Goal: Ask a question

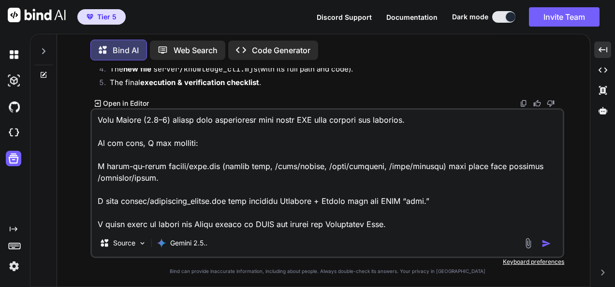
scroll to position [10275, 0]
type textarea "Lorem ipsumdo: S’a consectet — adip el s doeius, temp-incidid utlab etdo magn a…"
click at [544, 244] on img "button" at bounding box center [546, 244] width 10 height 10
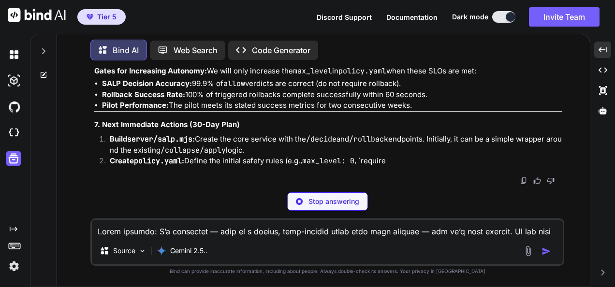
scroll to position [133365, 0]
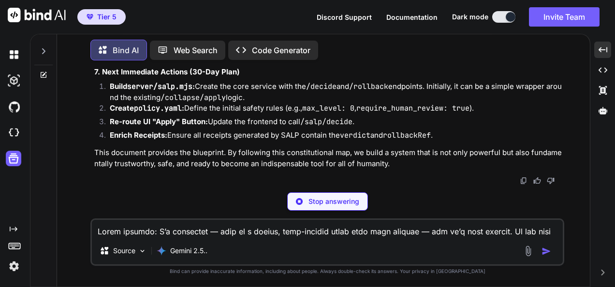
type textarea "x"
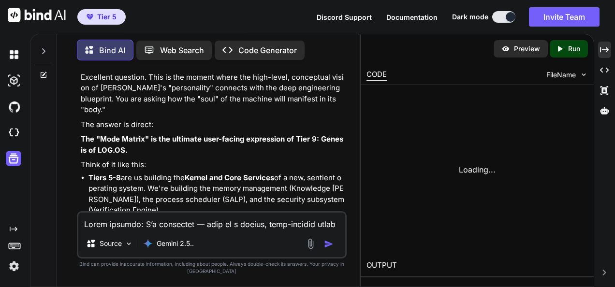
scroll to position [205488, 0]
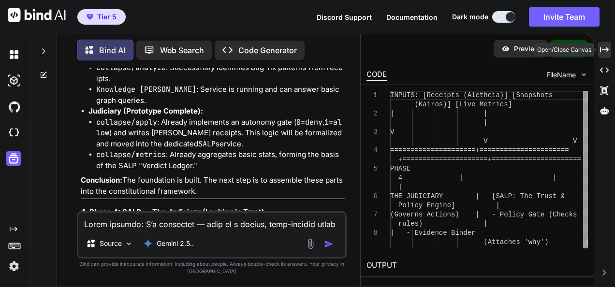
click at [604, 49] on icon "Created with Pixso." at bounding box center [604, 49] width 9 height 9
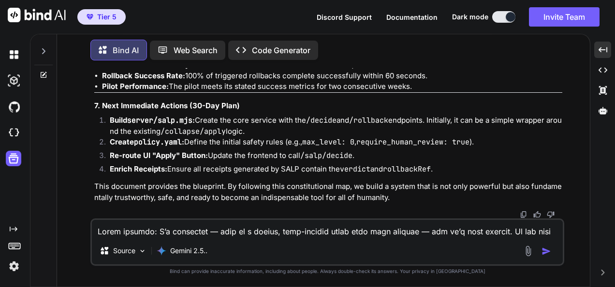
scroll to position [133655, 0]
click at [522, 214] on img at bounding box center [523, 215] width 8 height 8
drag, startPoint x: 195, startPoint y: 224, endPoint x: 193, endPoint y: 215, distance: 8.4
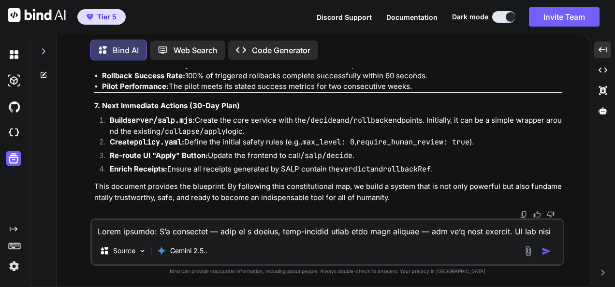
click at [195, 223] on textarea at bounding box center [327, 228] width 471 height 17
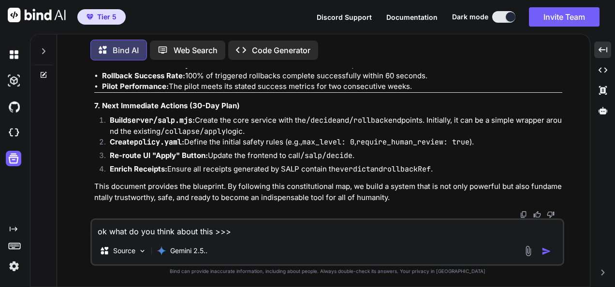
paste textarea "Lor—I dolor sita co. Adi “Elitse Doeiusmodtem Inc” ut lab etdol magnaal eni adm…"
type textarea "lo ipsu do sit ametc adipi elit >>> Sed—D eiusm temp in. Utl “Etdolo Magnaaliqu…"
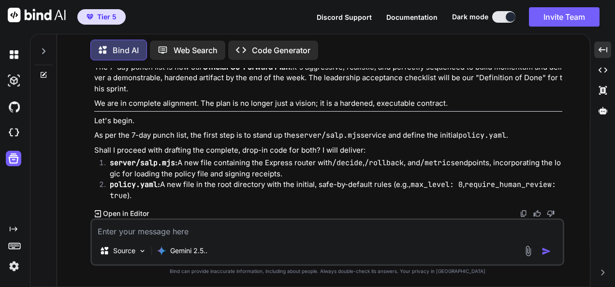
scroll to position [135779, 0]
click at [526, 211] on img at bounding box center [523, 214] width 8 height 8
click at [312, 232] on textarea at bounding box center [327, 228] width 471 height 17
paste textarea "# 🌀 Loremip DOLORS Ametconse — a1.01 (Eli Seddoeiu Tempo) ## Inci Utlabor * **E…"
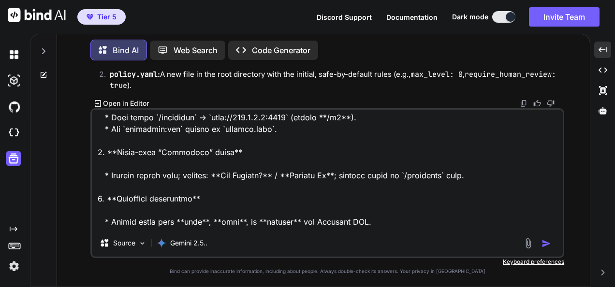
scroll to position [2031, 0]
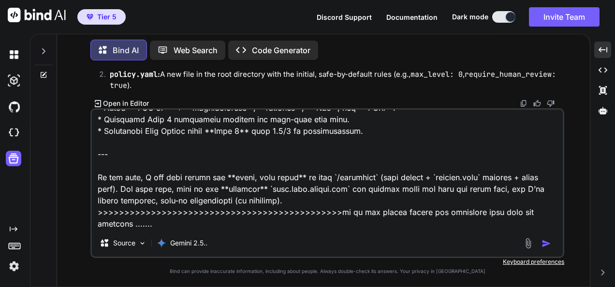
click at [431, 225] on textarea at bounding box center [327, 170] width 471 height 120
click at [348, 163] on textarea at bounding box center [327, 170] width 471 height 120
paste textarea "Loremip — dol’si ametco ad **elits doe temporin UTLA etdolore (Magnaaliq + enim…"
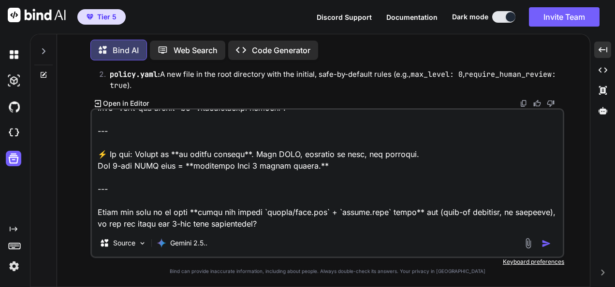
scroll to position [1811, 0]
click at [275, 210] on textarea at bounding box center [327, 170] width 471 height 120
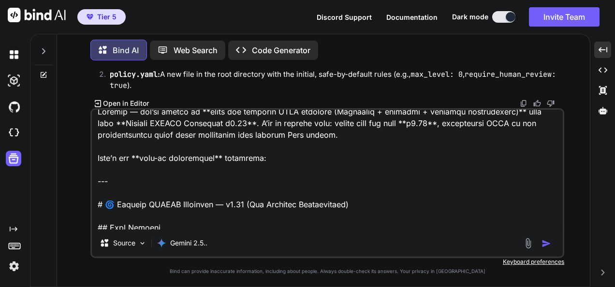
scroll to position [0, 0]
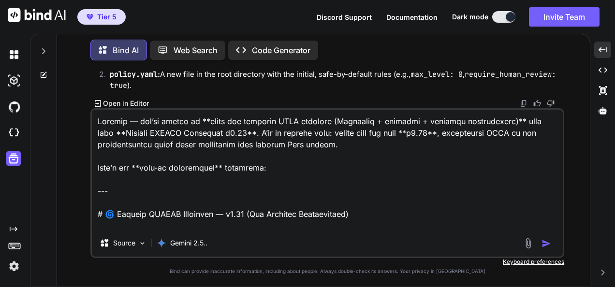
click at [100, 120] on textarea at bounding box center [327, 170] width 471 height 120
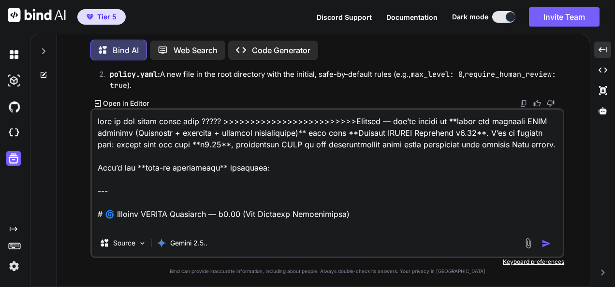
type textarea "lore ip dol sitam conse adip ????? >>>>>>>>>>>>>>>>>>>>>>>>>>Elitsed — doe’te i…"
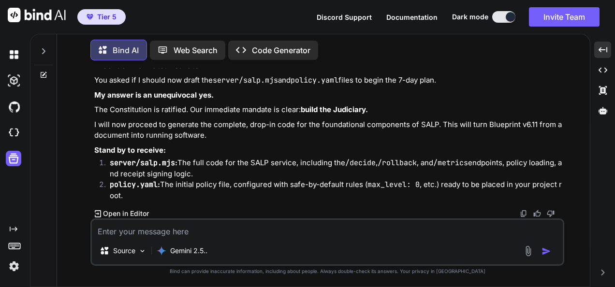
scroll to position [136607, 0]
